Goal: Transaction & Acquisition: Book appointment/travel/reservation

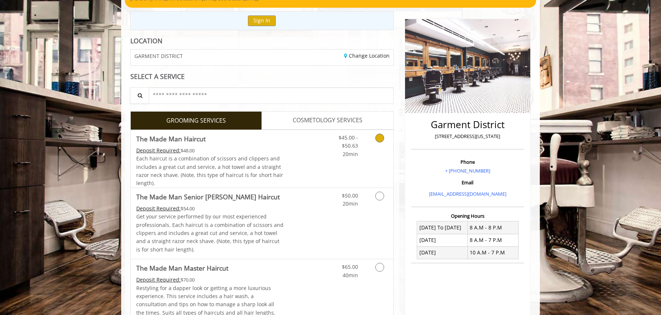
click at [376, 138] on icon "Grooming services" at bounding box center [379, 138] width 9 height 9
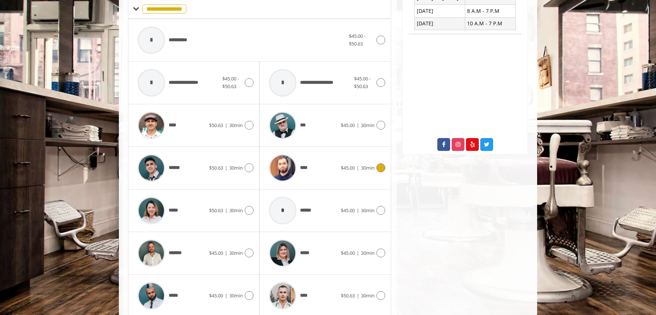
scroll to position [332, 0]
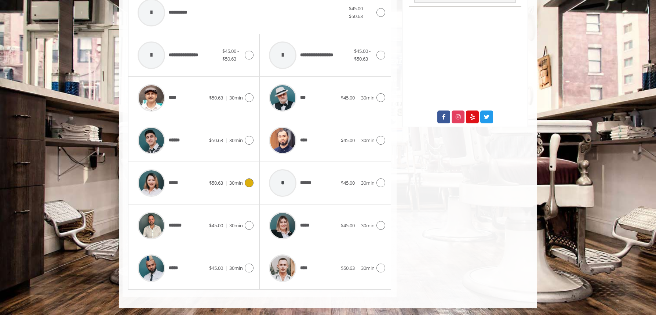
click at [243, 189] on div "***** $50.63 | 30min" at bounding box center [194, 183] width 120 height 35
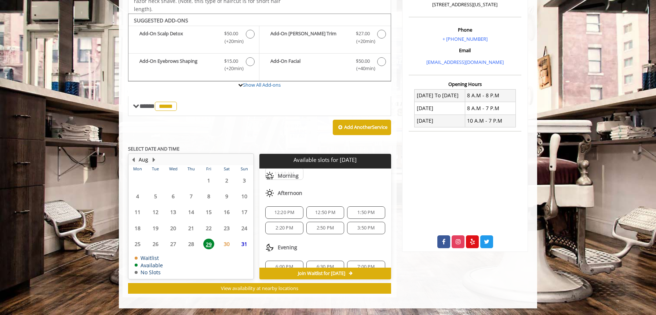
scroll to position [32, 0]
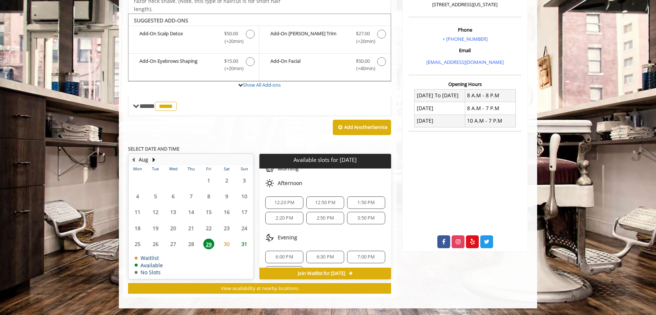
click at [277, 220] on span "2:20 PM" at bounding box center [284, 218] width 17 height 6
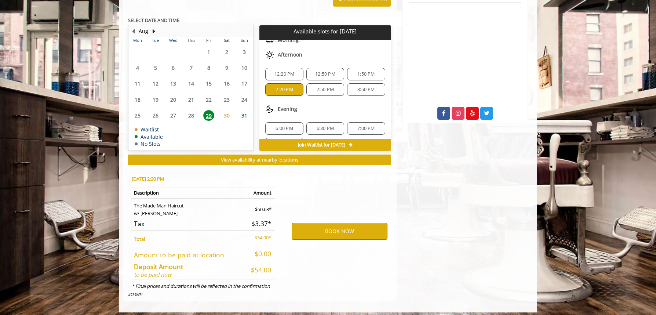
scroll to position [340, 0]
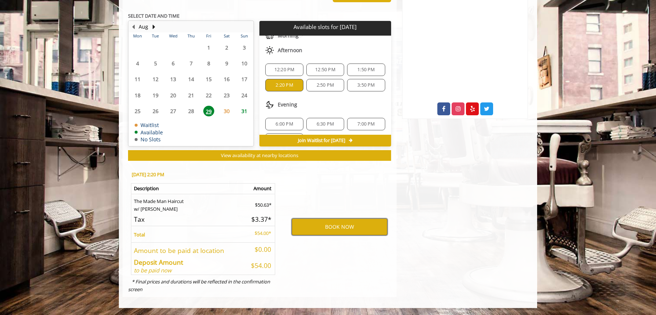
click at [333, 228] on button "BOOK NOW" at bounding box center [340, 226] width 96 height 17
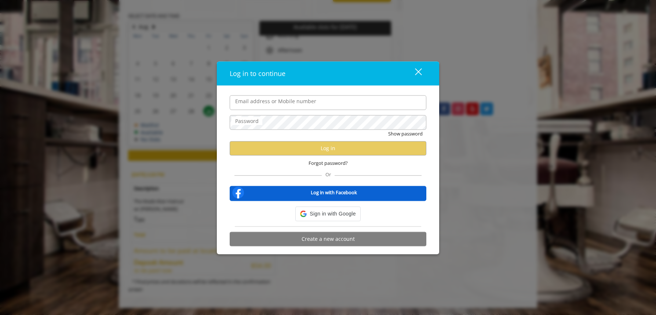
type input "**********"
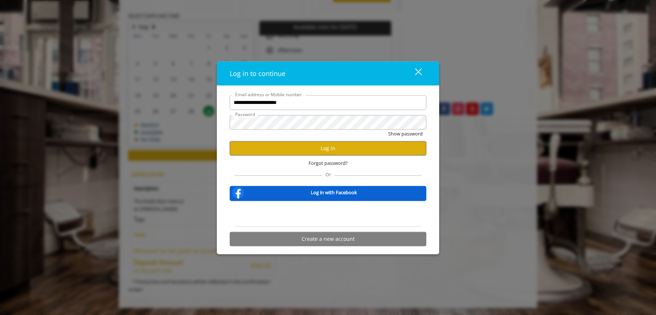
scroll to position [0, 0]
click at [314, 144] on button "Log in" at bounding box center [328, 148] width 197 height 14
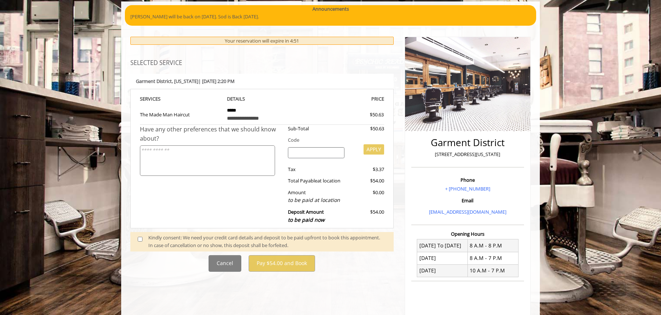
scroll to position [66, 0]
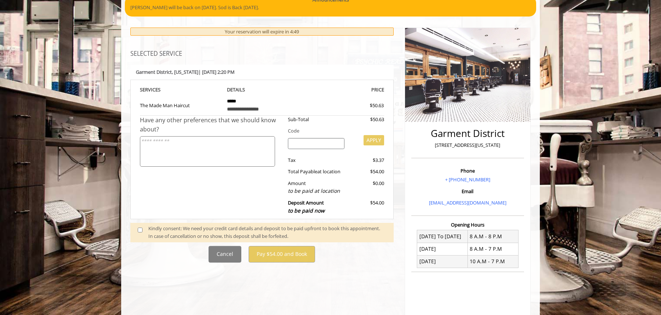
click at [136, 232] on span at bounding box center [143, 232] width 22 height 15
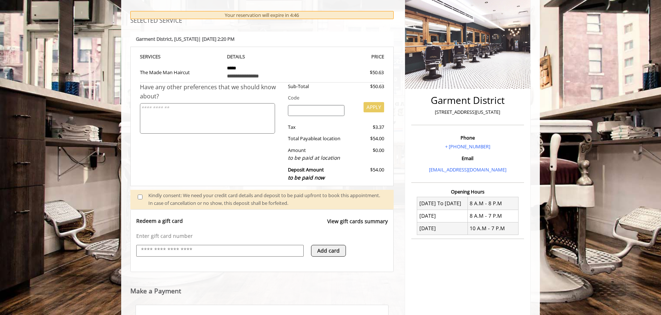
click at [206, 245] on div at bounding box center [219, 251] width 167 height 12
click at [206, 250] on input "text" at bounding box center [219, 250] width 159 height 9
type input "**********"
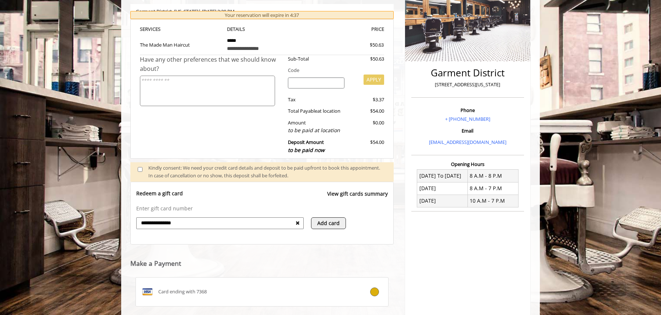
scroll to position [123, 0]
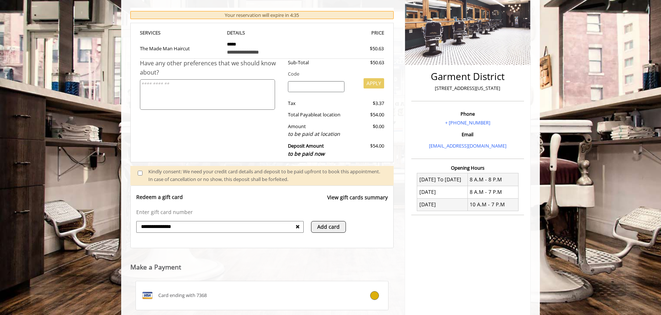
drag, startPoint x: 260, startPoint y: 228, endPoint x: 131, endPoint y: 227, distance: 128.1
click at [133, 227] on div "**********" at bounding box center [262, 216] width 263 height 47
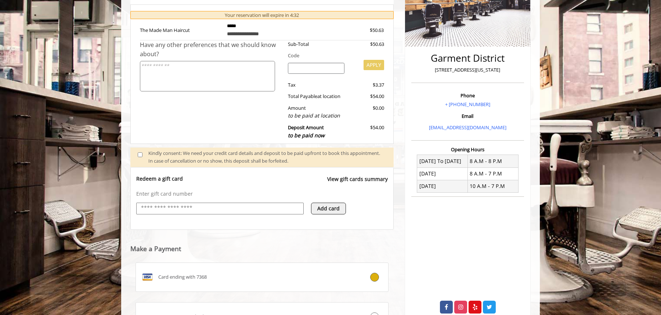
scroll to position [211, 0]
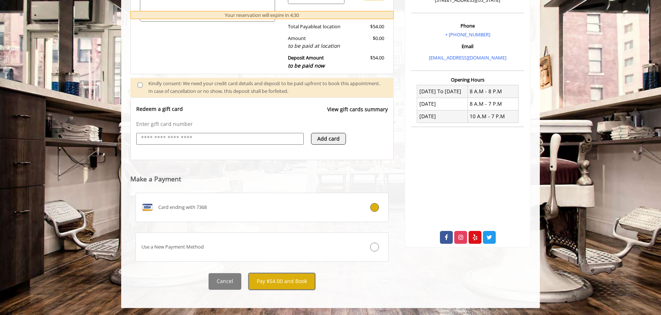
click at [291, 284] on button "Pay $54.00 and Book" at bounding box center [282, 281] width 66 height 17
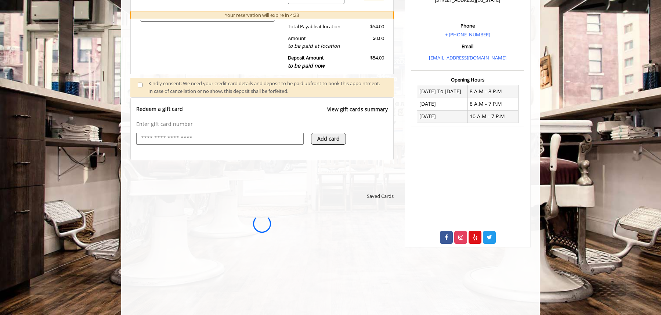
scroll to position [0, 0]
